Goal: Task Accomplishment & Management: Use online tool/utility

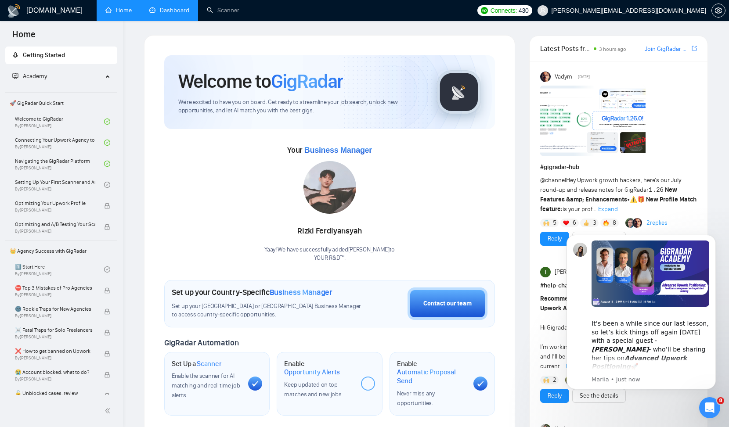
click at [169, 14] on link "Dashboard" at bounding box center [169, 10] width 40 height 7
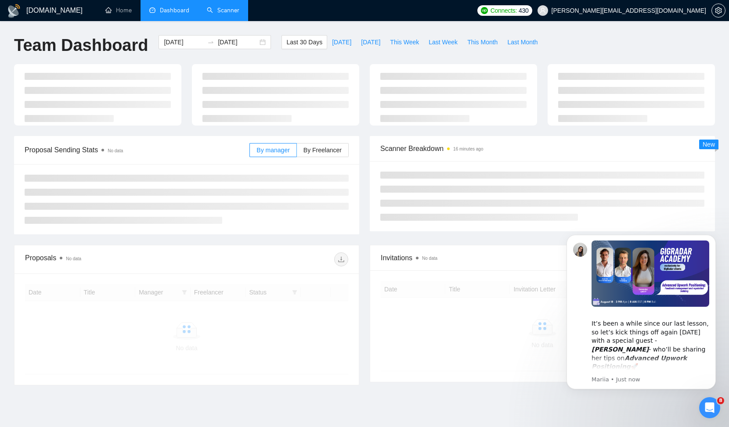
click at [220, 11] on link "Scanner" at bounding box center [223, 10] width 32 height 7
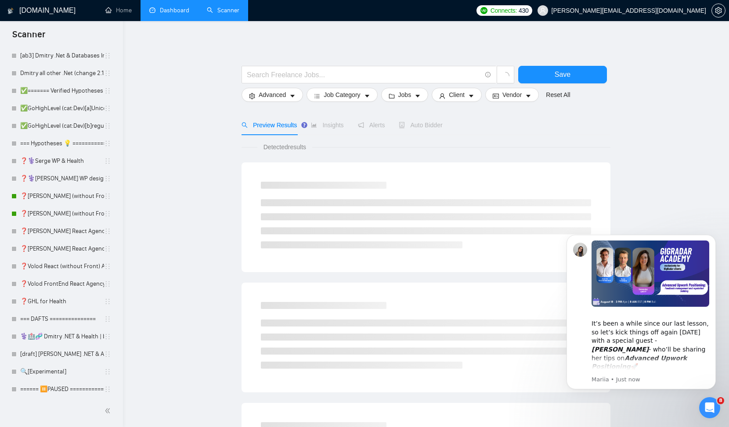
scroll to position [223, 0]
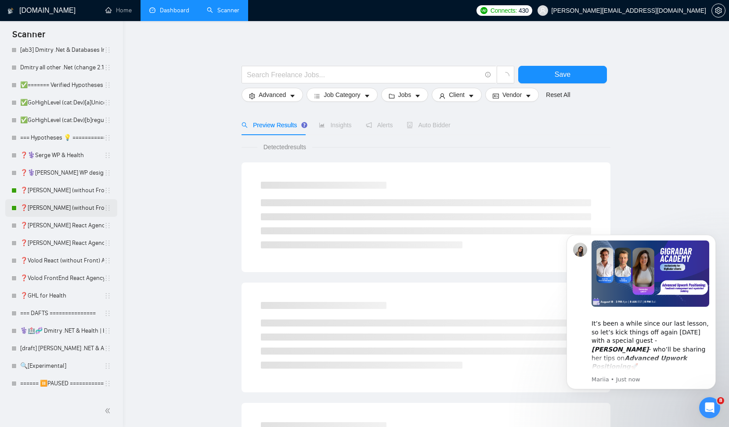
click at [64, 204] on link "❓[PERSON_NAME] (without Front) Agency (0626)" at bounding box center [62, 208] width 84 height 18
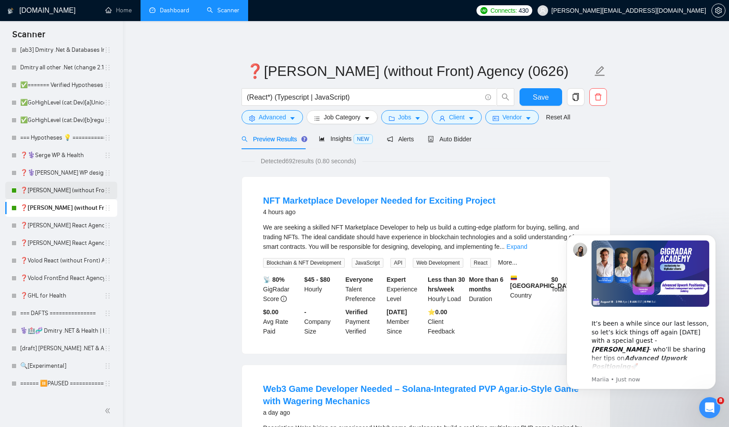
click at [88, 191] on link "❓[PERSON_NAME] (without Front) Agency (04-16)" at bounding box center [62, 191] width 84 height 18
click at [458, 140] on span "Auto Bidder" at bounding box center [449, 139] width 43 height 7
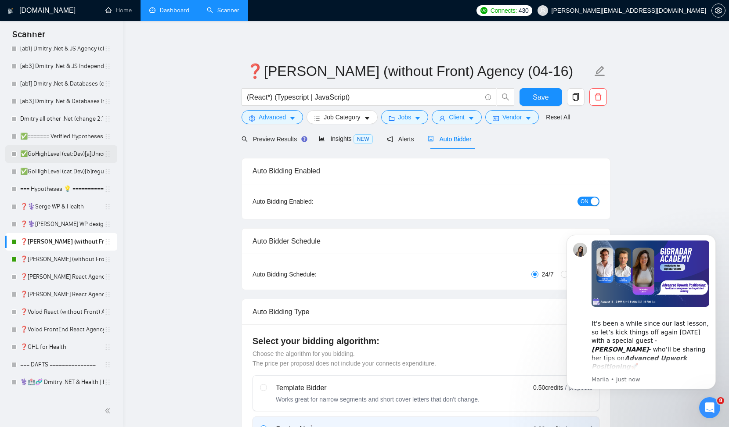
scroll to position [150, 0]
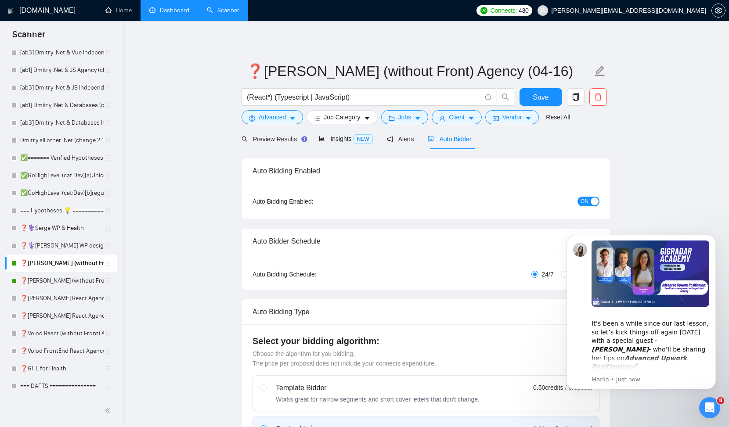
click at [168, 11] on link "Dashboard" at bounding box center [169, 10] width 40 height 7
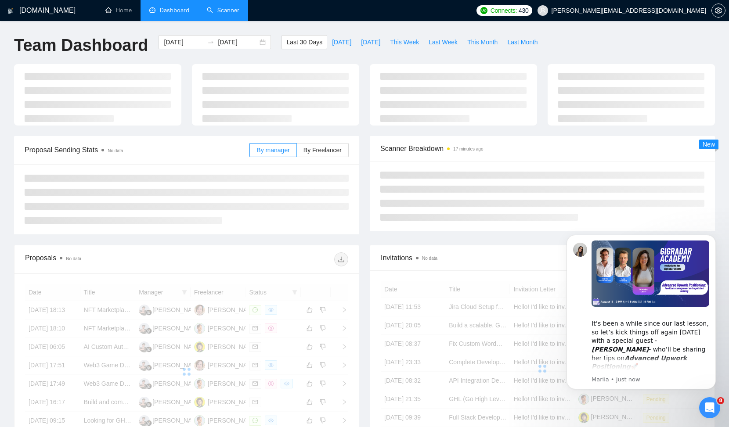
scroll to position [4, 0]
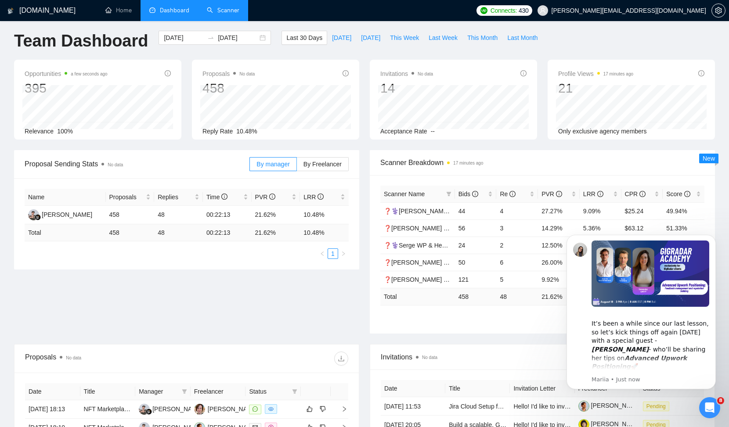
drag, startPoint x: 86, startPoint y: 43, endPoint x: 382, endPoint y: 431, distance: 487.7
click at [448, 193] on icon "filter" at bounding box center [448, 194] width 5 height 4
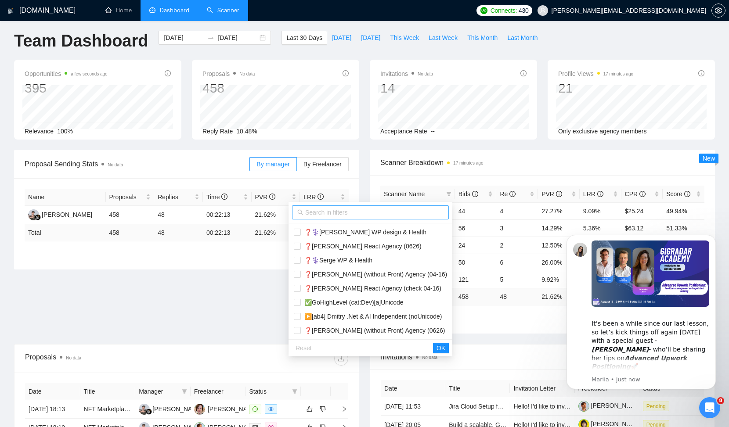
click at [377, 218] on span at bounding box center [370, 212] width 157 height 14
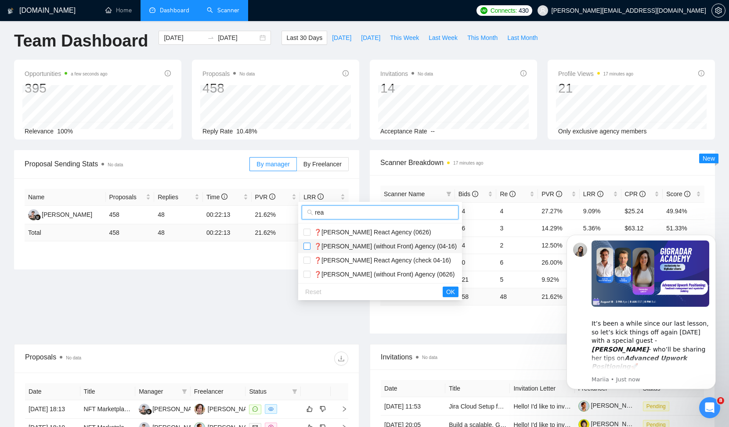
type input "rea"
click at [309, 246] on input "checkbox" at bounding box center [306, 246] width 7 height 7
checkbox input "true"
click at [306, 276] on input "checkbox" at bounding box center [306, 274] width 7 height 7
checkbox input "true"
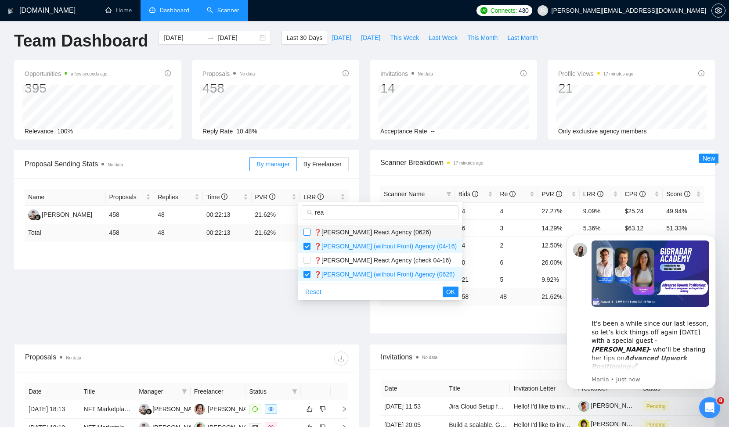
click at [308, 233] on input "checkbox" at bounding box center [306, 232] width 7 height 7
checkbox input "true"
click at [305, 261] on input "checkbox" at bounding box center [306, 260] width 7 height 7
checkbox input "true"
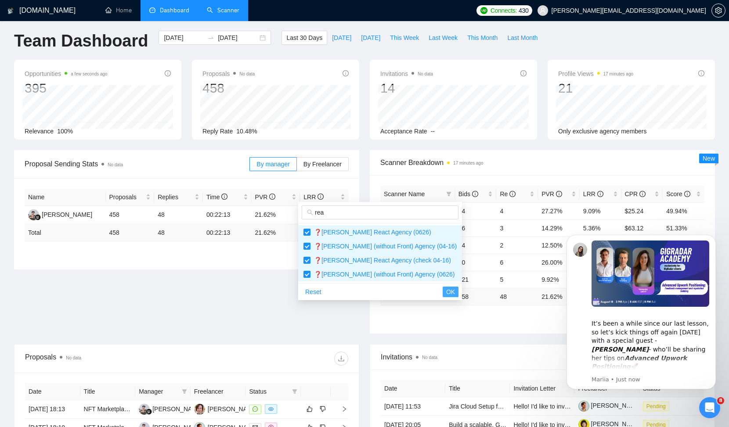
click at [446, 289] on span "OK" at bounding box center [450, 292] width 9 height 10
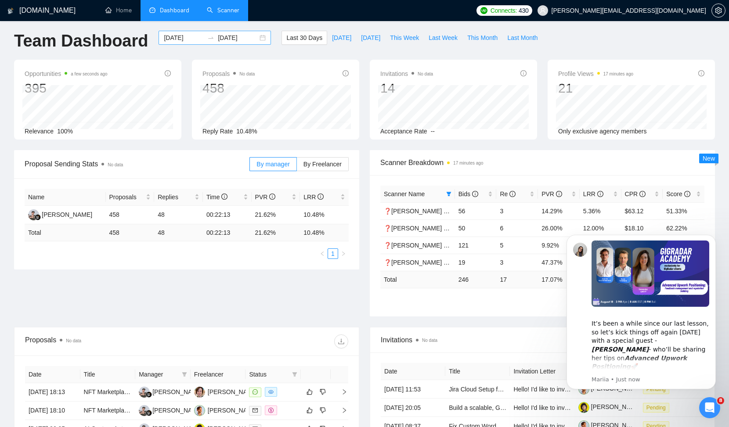
click at [257, 36] on div "2025-07-16 2025-08-15" at bounding box center [214, 38] width 112 height 14
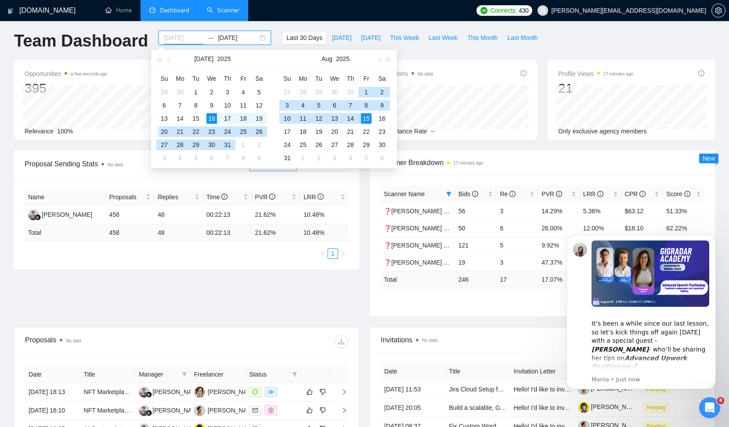
click at [166, 131] on div "20" at bounding box center [164, 131] width 11 height 11
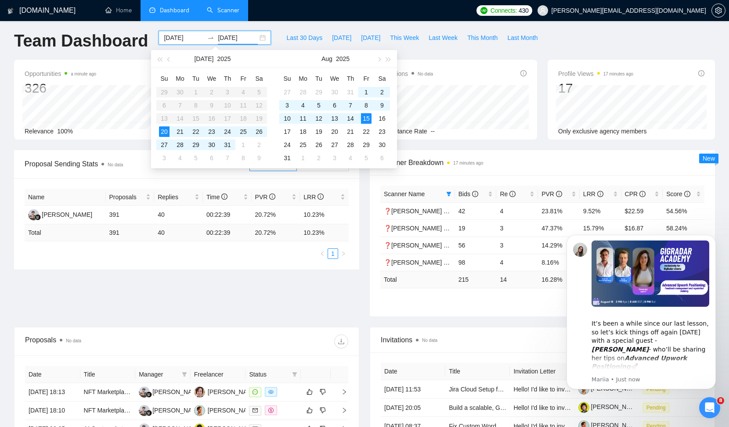
click at [181, 37] on input "2025-07-20" at bounding box center [184, 38] width 40 height 10
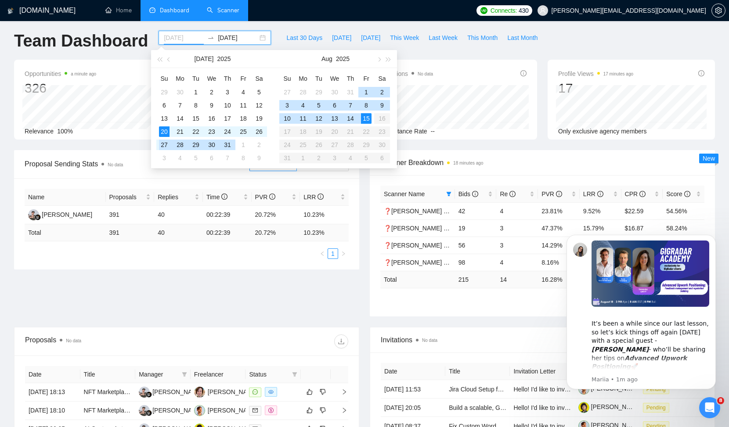
click at [166, 144] on div "27" at bounding box center [164, 145] width 11 height 11
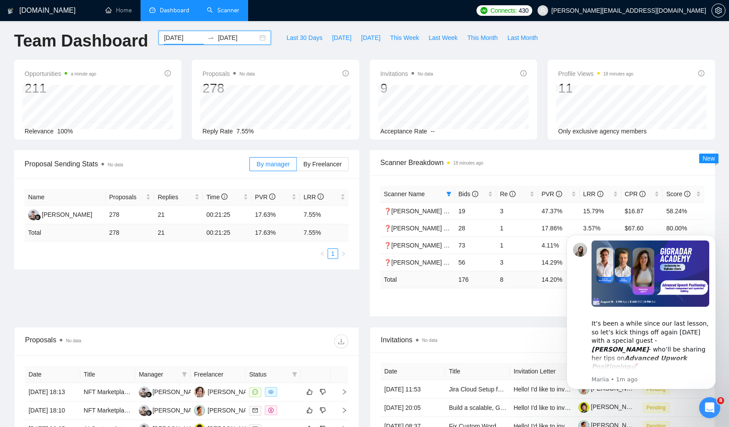
click at [188, 37] on input "2025-07-27" at bounding box center [184, 38] width 40 height 10
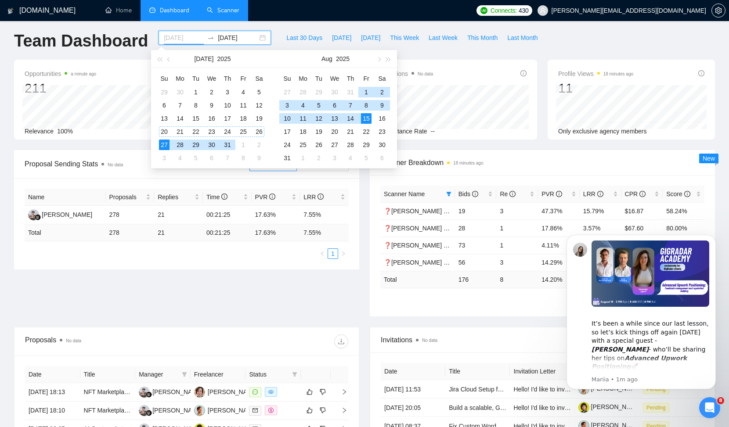
click at [168, 130] on div "20" at bounding box center [164, 131] width 11 height 11
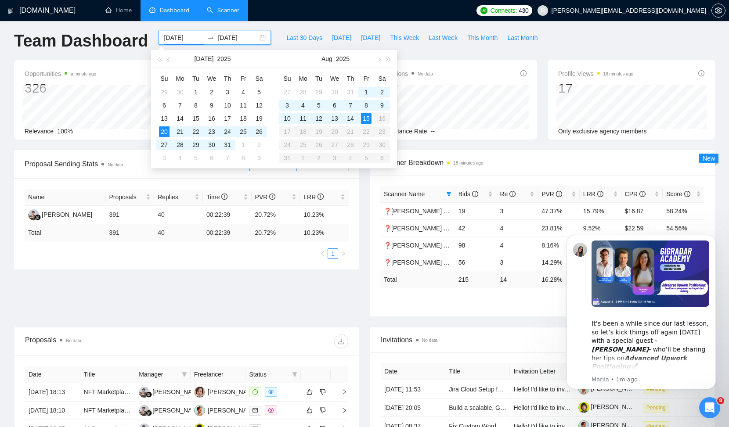
click at [178, 38] on input "2025-07-20" at bounding box center [184, 38] width 40 height 10
click at [162, 144] on div "27" at bounding box center [164, 145] width 11 height 11
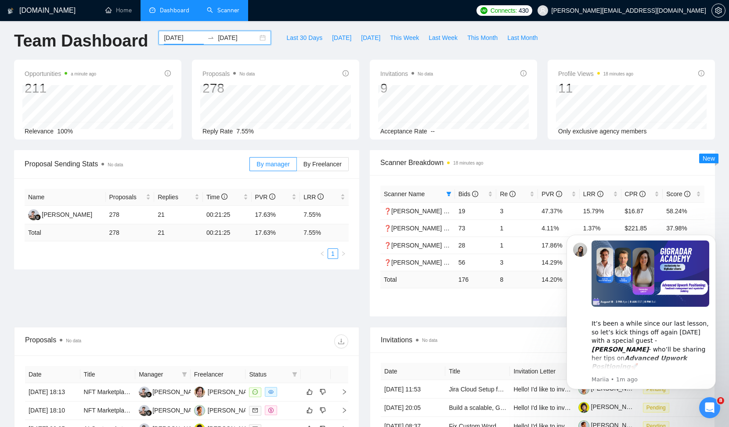
click at [186, 36] on input "2025-07-27" at bounding box center [184, 38] width 40 height 10
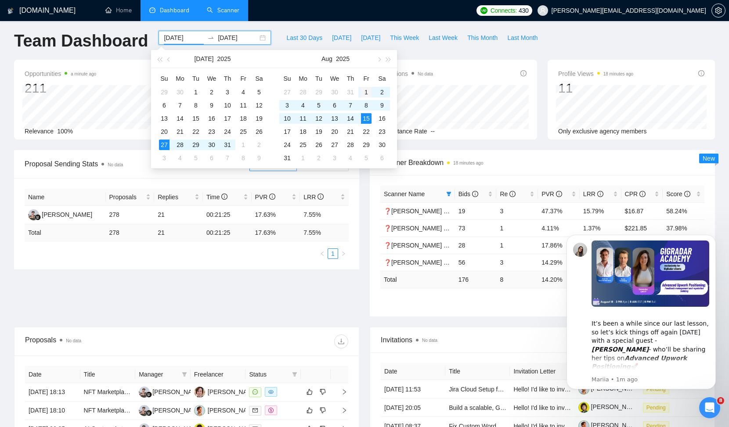
type input "2025-08-01"
click at [365, 89] on div "1" at bounding box center [366, 92] width 11 height 11
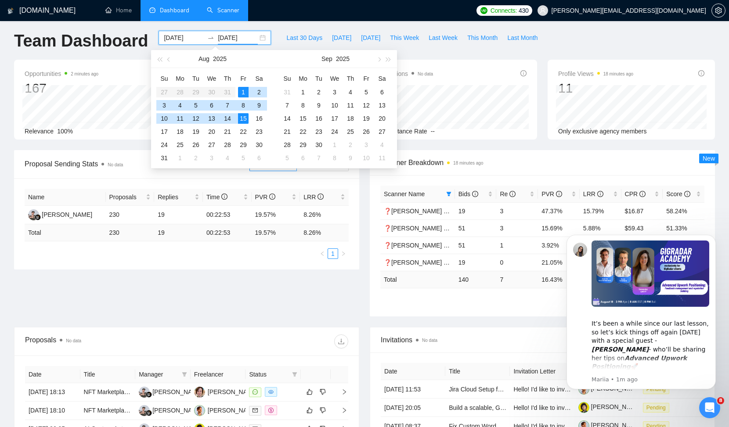
type input "2025-08-15"
drag, startPoint x: 615, startPoint y: 241, endPoint x: 554, endPoint y: 273, distance: 68.5
click at [535, 270] on td "0" at bounding box center [517, 262] width 42 height 17
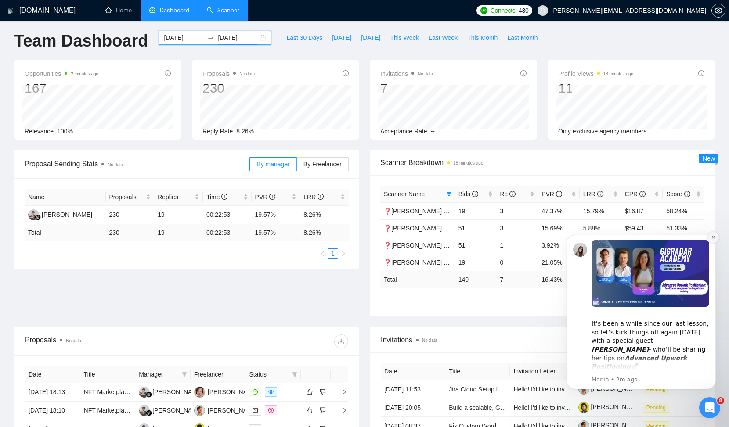
click at [711, 239] on icon "Dismiss notification" at bounding box center [713, 237] width 5 height 5
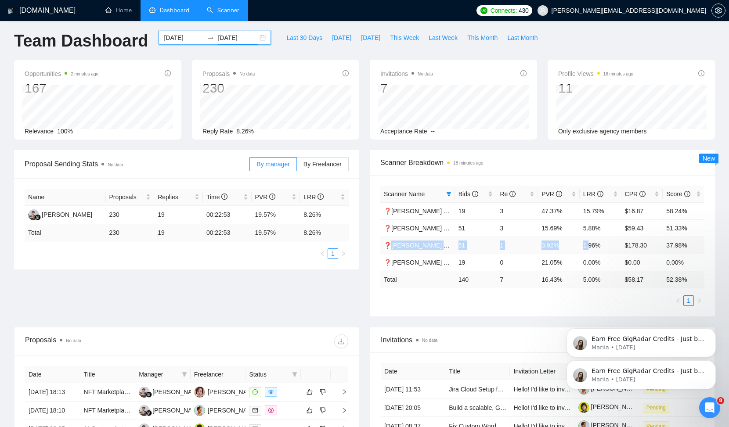
drag, startPoint x: 588, startPoint y: 245, endPoint x: 392, endPoint y: 245, distance: 196.7
click at [391, 246] on tr "❓Serge FrontEnd React Agency (check 04-16) 51 1 3.92% 1.96% $178.30 37.98%" at bounding box center [542, 245] width 324 height 17
click at [712, 331] on icon "Dismiss notification" at bounding box center [712, 330] width 3 height 3
drag, startPoint x: 506, startPoint y: 261, endPoint x: 501, endPoint y: 262, distance: 4.9
click at [501, 262] on td "0" at bounding box center [517, 262] width 42 height 17
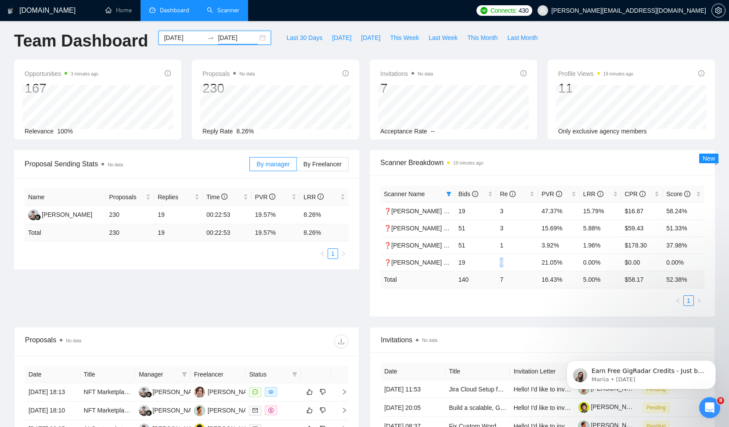
click at [225, 9] on link "Scanner" at bounding box center [223, 10] width 32 height 7
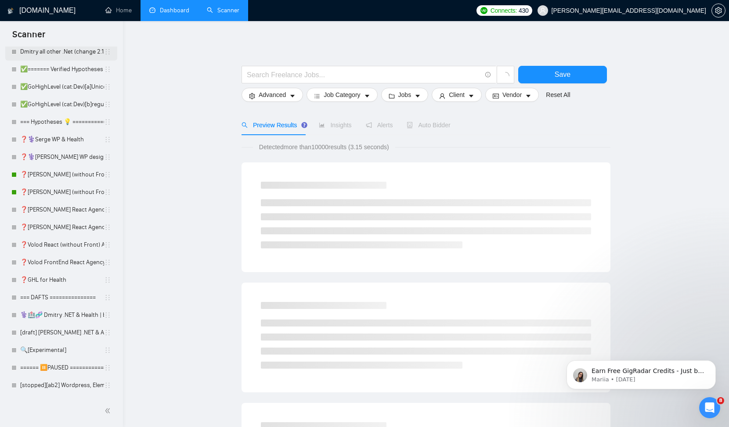
scroll to position [248, 0]
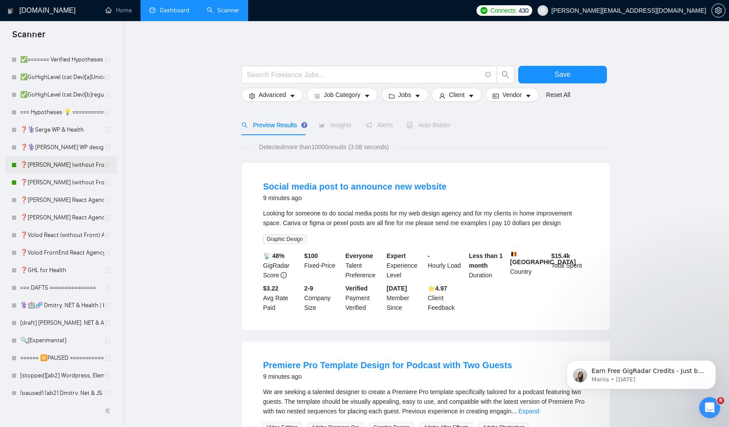
click at [36, 164] on link "❓[PERSON_NAME] (without Front) Agency (04-16)" at bounding box center [62, 165] width 84 height 18
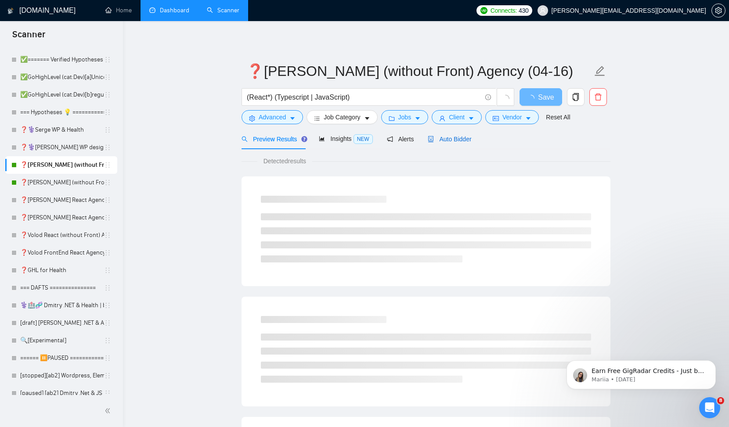
click at [453, 139] on span "Auto Bidder" at bounding box center [449, 139] width 43 height 7
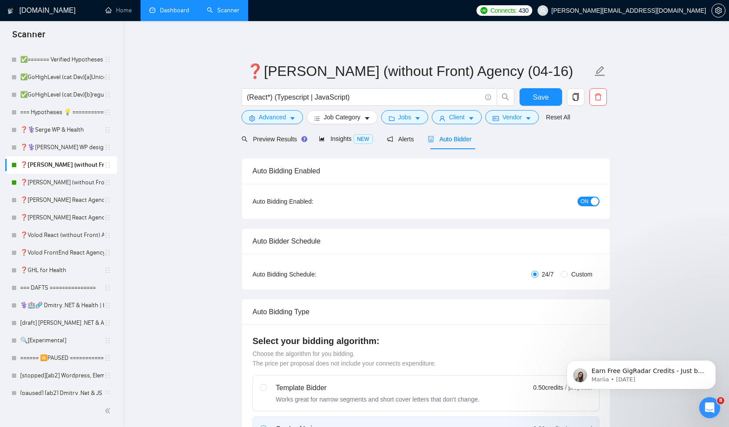
click at [588, 200] on button "ON" at bounding box center [588, 202] width 22 height 10
click at [539, 100] on span "Save" at bounding box center [541, 97] width 16 height 11
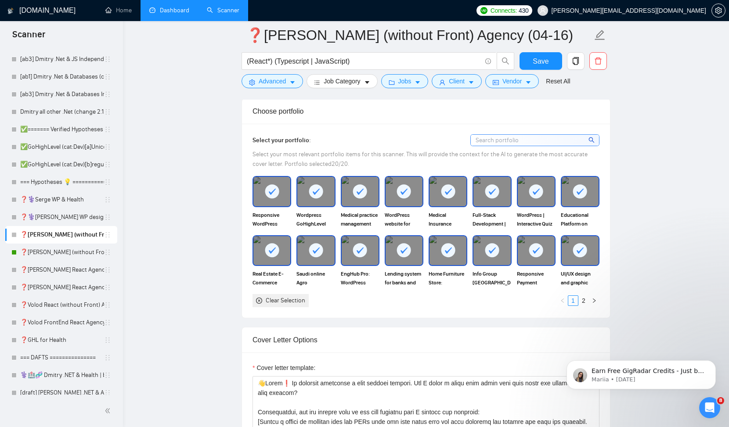
scroll to position [169, 0]
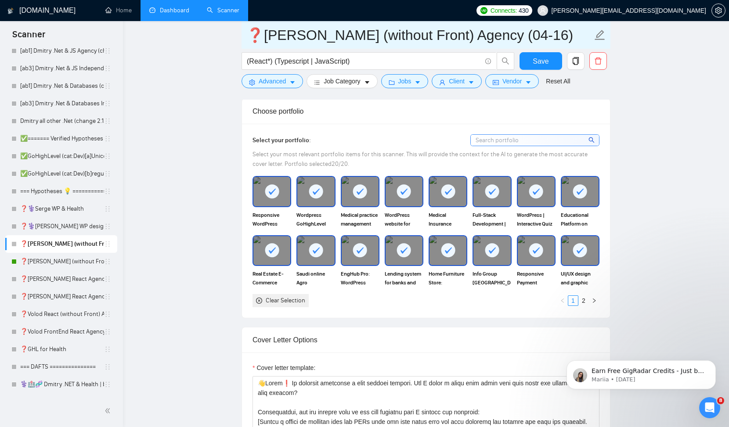
click at [257, 31] on input "❓[PERSON_NAME] (without Front) Agency (04-16)" at bounding box center [419, 35] width 346 height 22
click at [567, 30] on input "❓[PERSON_NAME] (without Front) Agency (04-16)" at bounding box center [419, 35] width 346 height 22
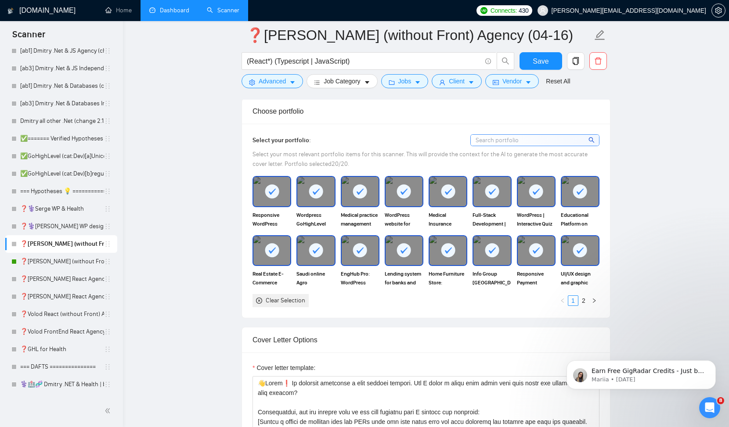
click at [104, 241] on icon "holder" at bounding box center [107, 244] width 7 height 7
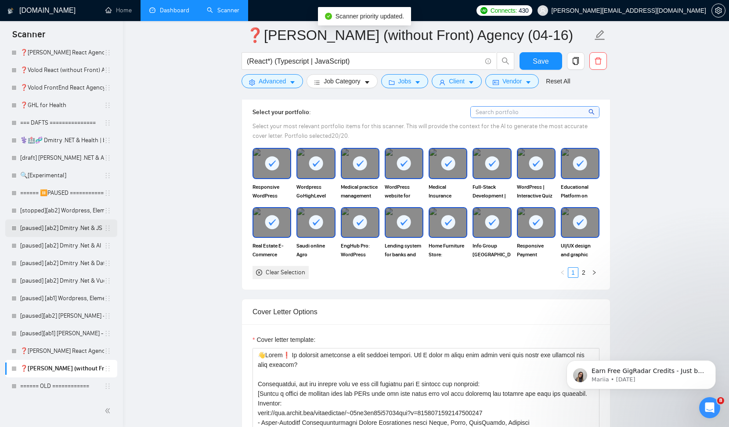
scroll to position [0, 0]
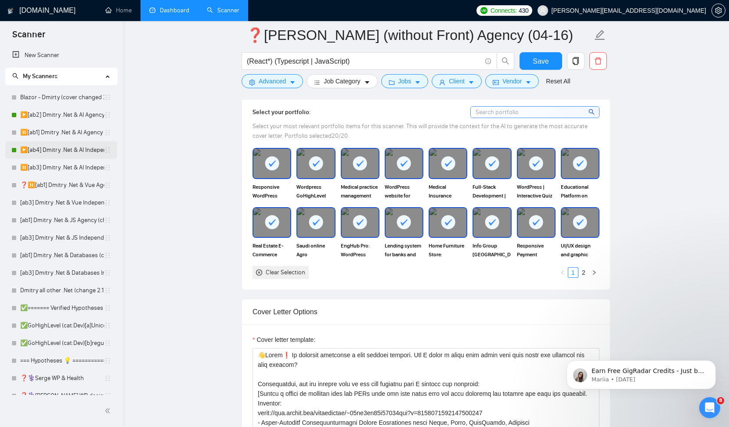
click at [63, 156] on link "▶️[ab4] Dmitry .Net & AI Independent (noUnicode)" at bounding box center [62, 150] width 84 height 18
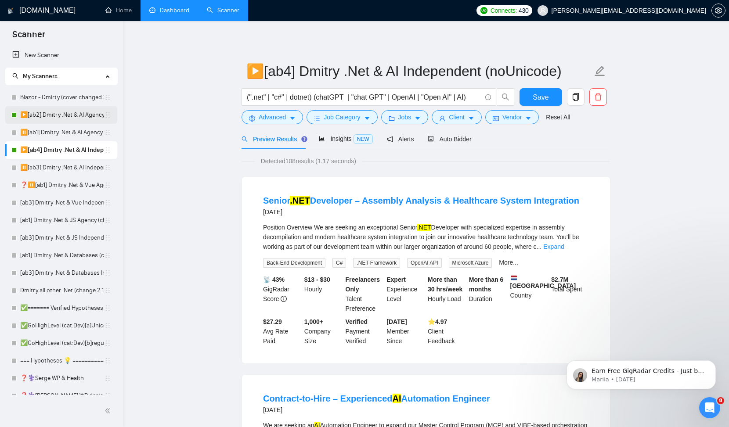
click at [72, 115] on link "▶️[ab2] Dmitry .Net & AI Agency "loom"" at bounding box center [62, 115] width 84 height 18
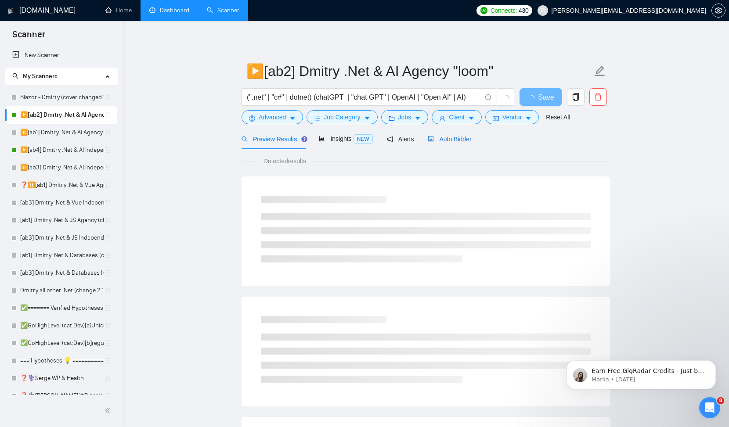
click at [455, 139] on span "Auto Bidder" at bounding box center [449, 139] width 43 height 7
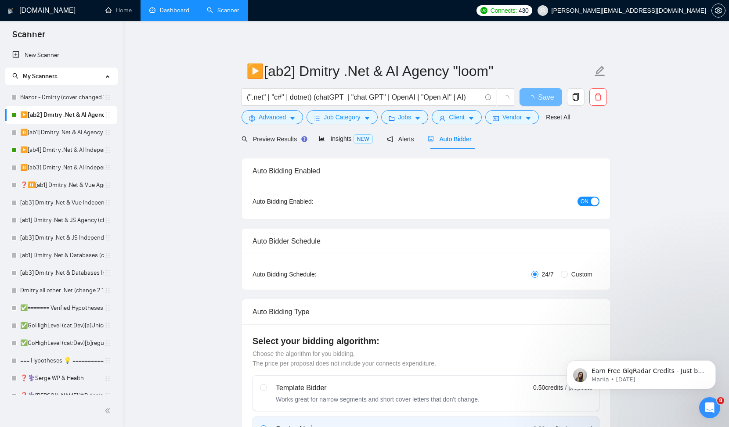
checkbox input "true"
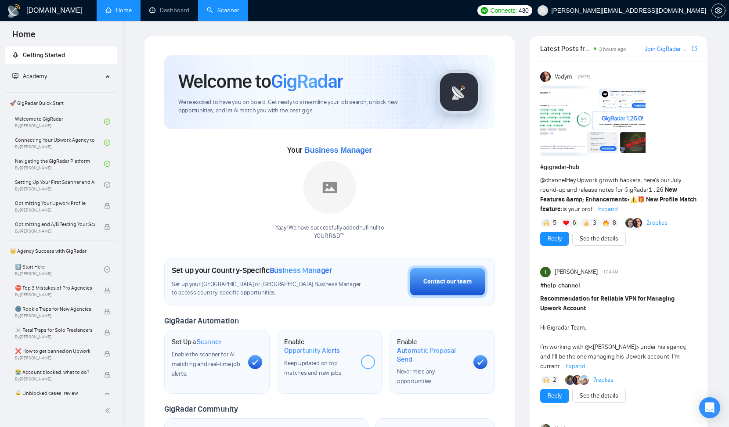
click at [237, 7] on link "Scanner" at bounding box center [223, 10] width 32 height 7
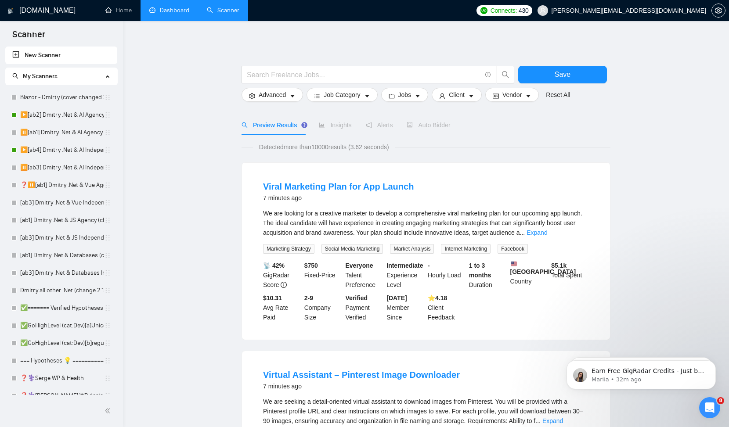
click at [169, 10] on link "Dashboard" at bounding box center [169, 10] width 40 height 7
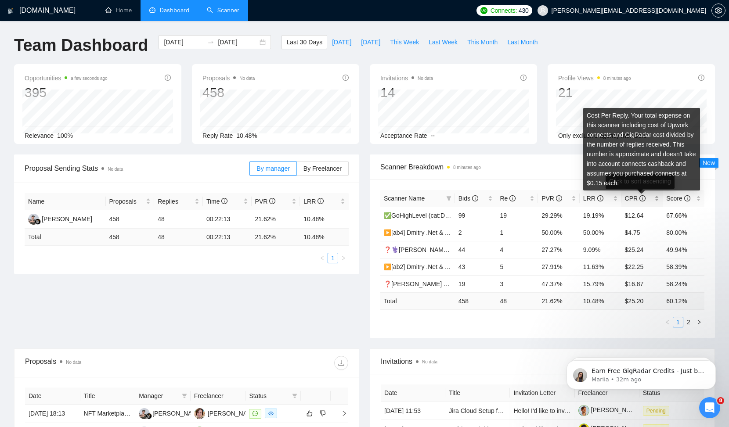
click at [642, 199] on icon "info-circle" at bounding box center [642, 198] width 6 height 6
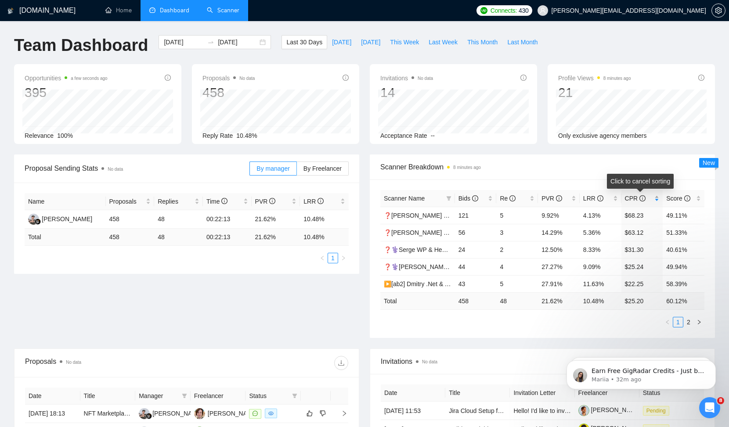
click at [645, 198] on span "CPR" at bounding box center [639, 199] width 28 height 10
click at [648, 200] on span "CPR" at bounding box center [639, 199] width 28 height 10
click at [450, 200] on icon "filter" at bounding box center [448, 198] width 5 height 5
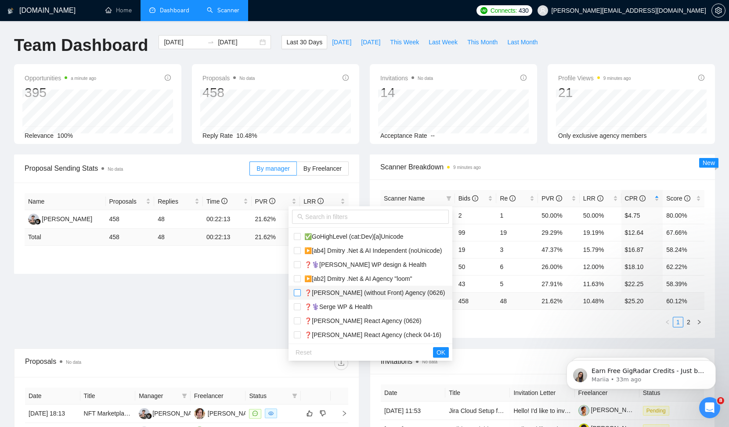
click at [296, 293] on input "checkbox" at bounding box center [297, 292] width 7 height 7
checkbox input "true"
click at [296, 321] on input "checkbox" at bounding box center [297, 320] width 7 height 7
checkbox input "true"
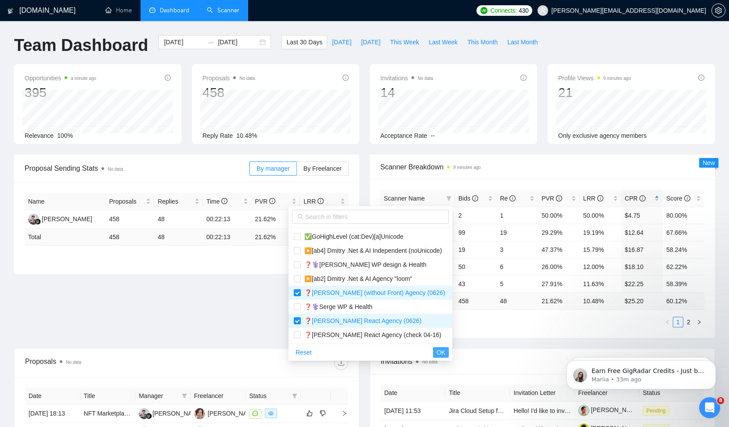
click at [440, 349] on span "OK" at bounding box center [440, 353] width 9 height 10
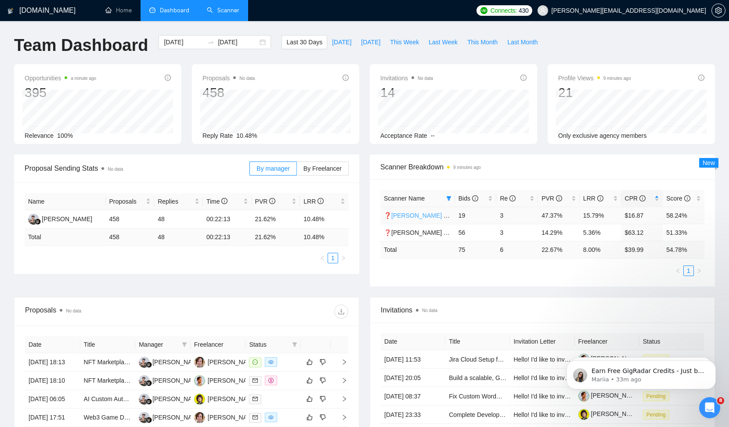
click at [432, 216] on link "❓[PERSON_NAME] (without Front) Agency (0626)" at bounding box center [454, 215] width 140 height 7
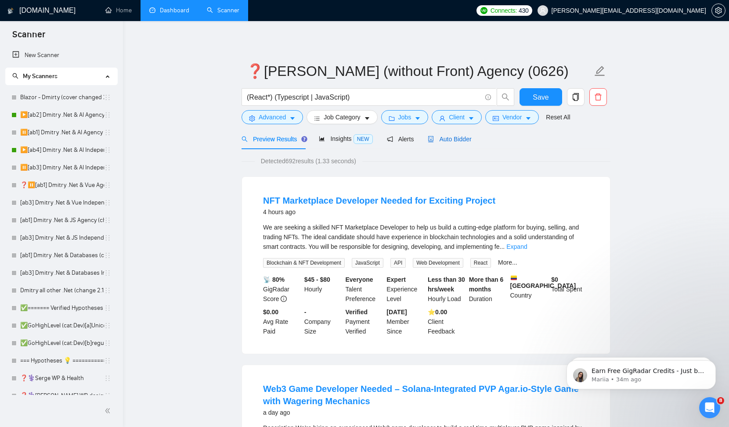
click at [455, 141] on span "Auto Bidder" at bounding box center [449, 139] width 43 height 7
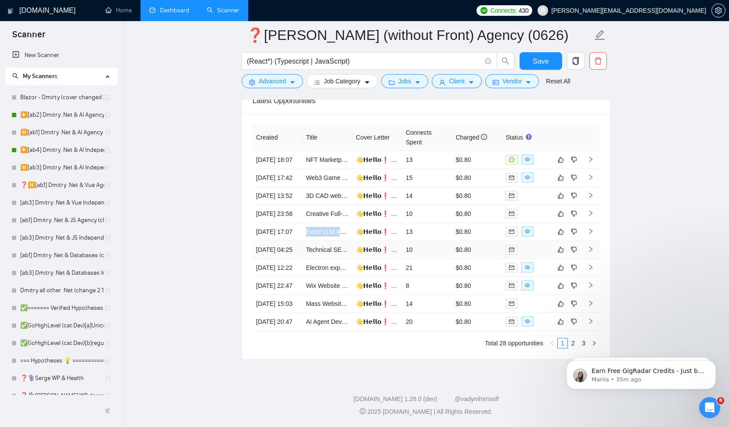
scroll to position [2223, 0]
click at [316, 322] on link "AI Agent Developer with Data Engineering Expertise" at bounding box center [377, 321] width 142 height 7
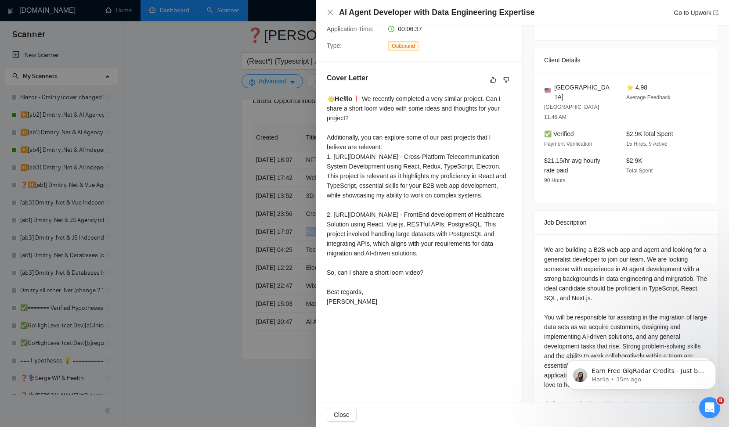
scroll to position [194, 0]
click at [238, 168] on div at bounding box center [364, 213] width 729 height 427
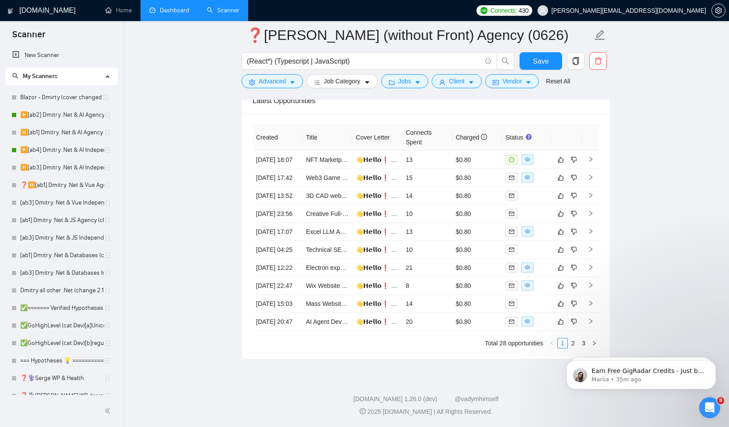
click at [568, 347] on body "Earn Free GigRadar Credits - Just by Sharing Your Story! 💬 Want more credits fo…" at bounding box center [641, 373] width 169 height 54
click html "Earn Free GigRadar Credits - Just by Sharing Your Story! 💬 Want more credits fo…"
click at [569, 346] on body "Earn Free GigRadar Credits - Just by Sharing Your Story! 💬 Want more credits fo…" at bounding box center [641, 373] width 169 height 54
click at [716, 365] on button "Dismiss notification" at bounding box center [712, 362] width 11 height 11
click at [715, 366] on button "Dismiss notification" at bounding box center [712, 362] width 11 height 11
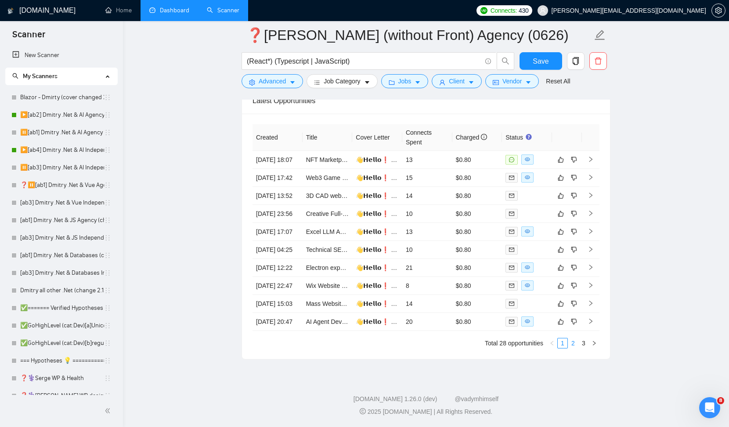
click at [572, 347] on link "2" at bounding box center [573, 343] width 10 height 10
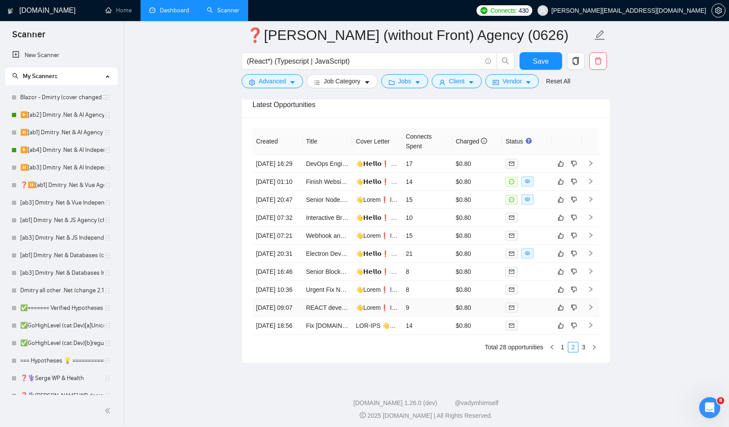
scroll to position [2112, 0]
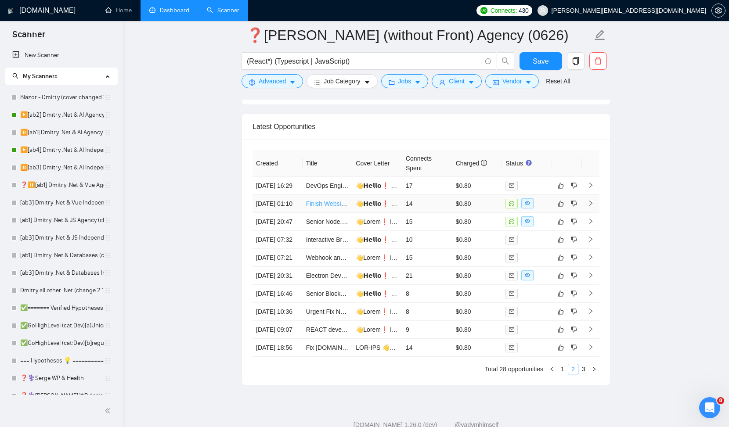
click at [330, 207] on link "Finish Website Design in TypeScript React Based on Figma" at bounding box center [387, 203] width 162 height 7
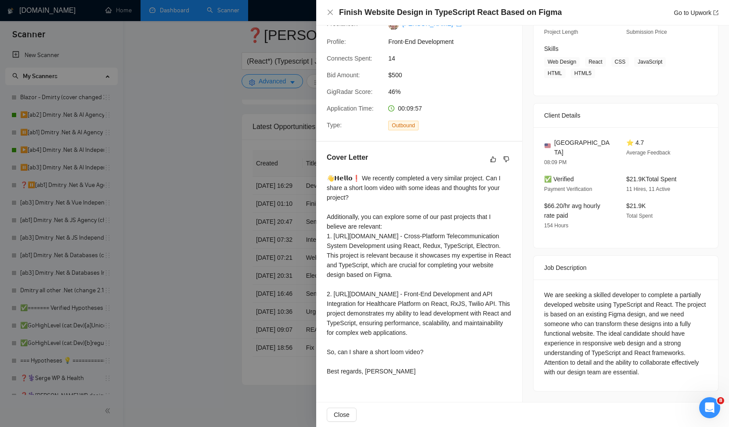
scroll to position [143, 0]
click at [301, 187] on div at bounding box center [364, 213] width 729 height 427
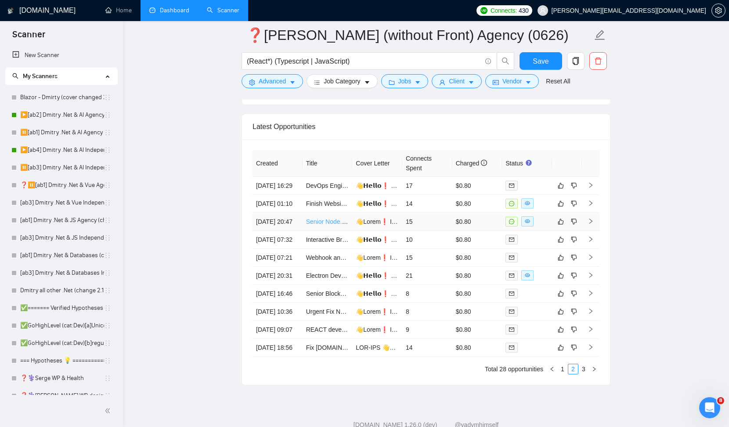
click at [324, 225] on link "Senior Node.js Developer - Authentication/Authorization Microservice for Logist…" at bounding box center [429, 221] width 247 height 7
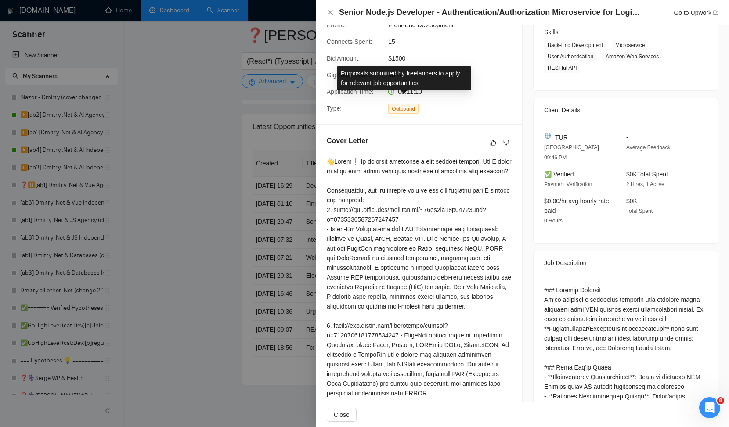
click at [410, 104] on span "Outbound" at bounding box center [403, 109] width 30 height 10
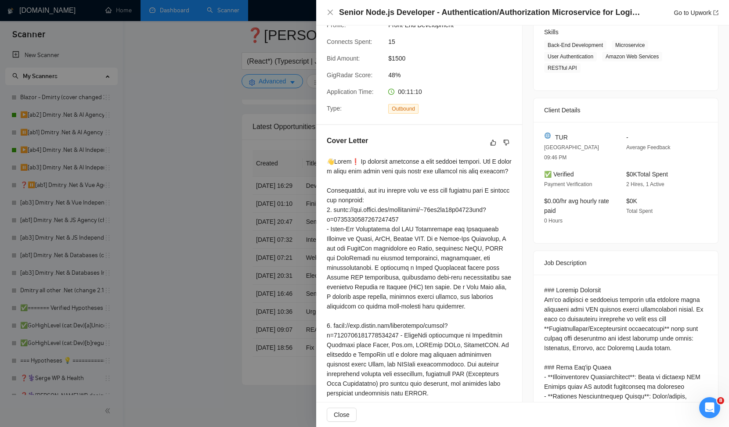
click at [259, 139] on div at bounding box center [364, 213] width 729 height 427
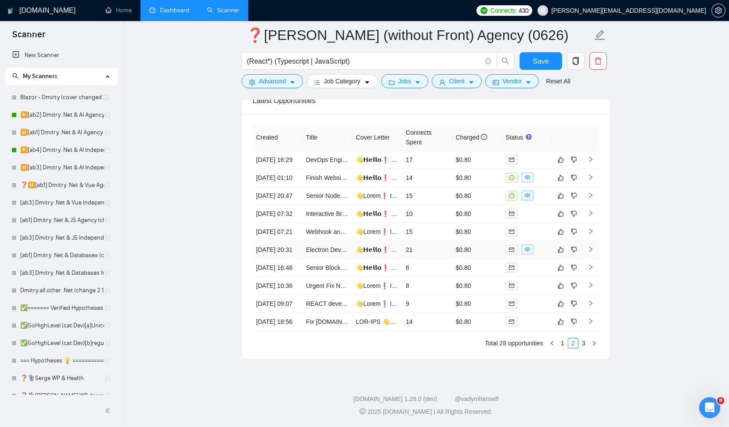
scroll to position [2140, 0]
